Goal: Task Accomplishment & Management: Use online tool/utility

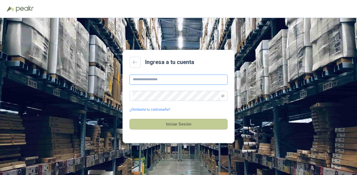
type input "**********"
click at [169, 129] on button "Iniciar Sesión" at bounding box center [178, 124] width 98 height 11
click at [173, 123] on button "Iniciar Sesión" at bounding box center [178, 124] width 98 height 11
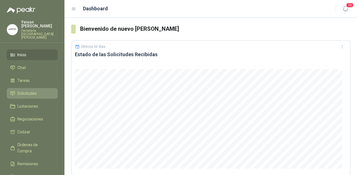
click at [31, 90] on span "Solicitudes" at bounding box center [26, 93] width 19 height 6
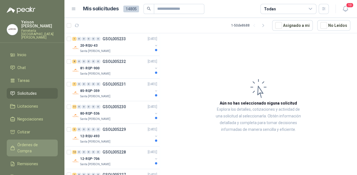
click at [41, 142] on span "Órdenes de Compra" at bounding box center [34, 148] width 35 height 12
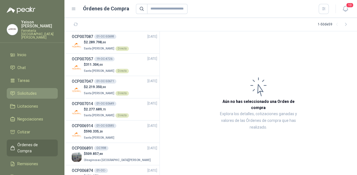
click at [34, 90] on span "Solicitudes" at bounding box center [26, 93] width 19 height 6
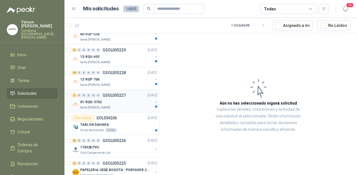
scroll to position [112, 0]
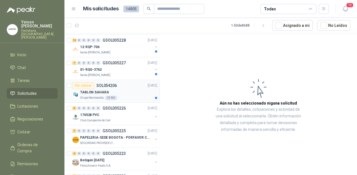
click at [114, 94] on div "TABLON SAHARA" at bounding box center [118, 92] width 77 height 7
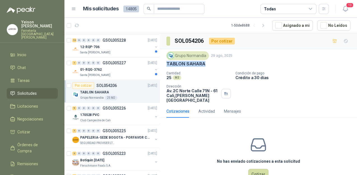
drag, startPoint x: 204, startPoint y: 63, endPoint x: 166, endPoint y: 63, distance: 37.8
click at [166, 63] on div "TABLON SAHARA" at bounding box center [258, 64] width 184 height 6
copy p "TABLON SAHARA"
click at [100, 114] on div "170528 PVC" at bounding box center [116, 115] width 73 height 7
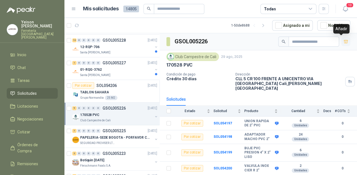
click at [343, 41] on icon "button" at bounding box center [345, 42] width 5 height 5
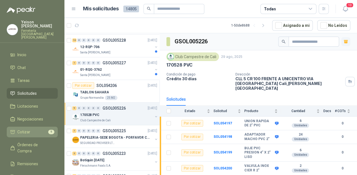
click at [50, 129] on link "Cotizar 9" at bounding box center [32, 132] width 51 height 11
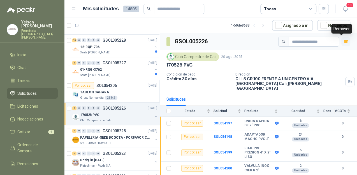
click at [344, 42] on icon "button" at bounding box center [345, 42] width 3 height 2
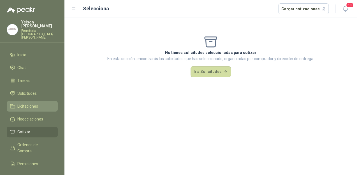
click at [26, 103] on span "Licitaciones" at bounding box center [27, 106] width 21 height 6
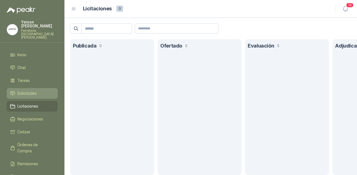
click at [30, 90] on span "Solicitudes" at bounding box center [26, 93] width 19 height 6
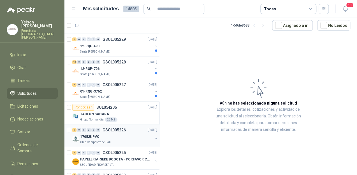
scroll to position [112, 0]
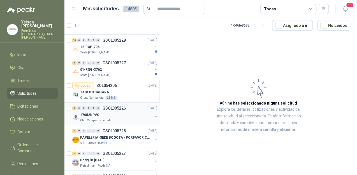
click at [92, 113] on p "170528 PVC" at bounding box center [89, 115] width 19 height 5
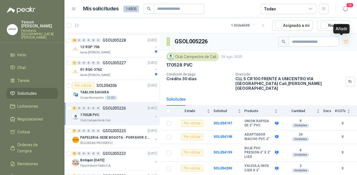
click at [344, 43] on icon "button" at bounding box center [346, 41] width 4 height 3
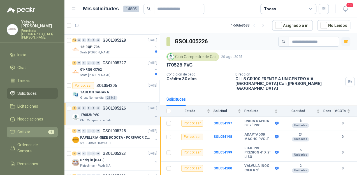
click at [40, 129] on li "Cotizar 9" at bounding box center [32, 132] width 44 height 6
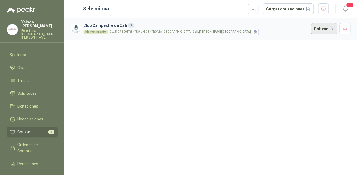
click at [316, 30] on button "Cotizar" at bounding box center [324, 28] width 26 height 11
